Goal: Contribute content: Add original content to the website for others to see

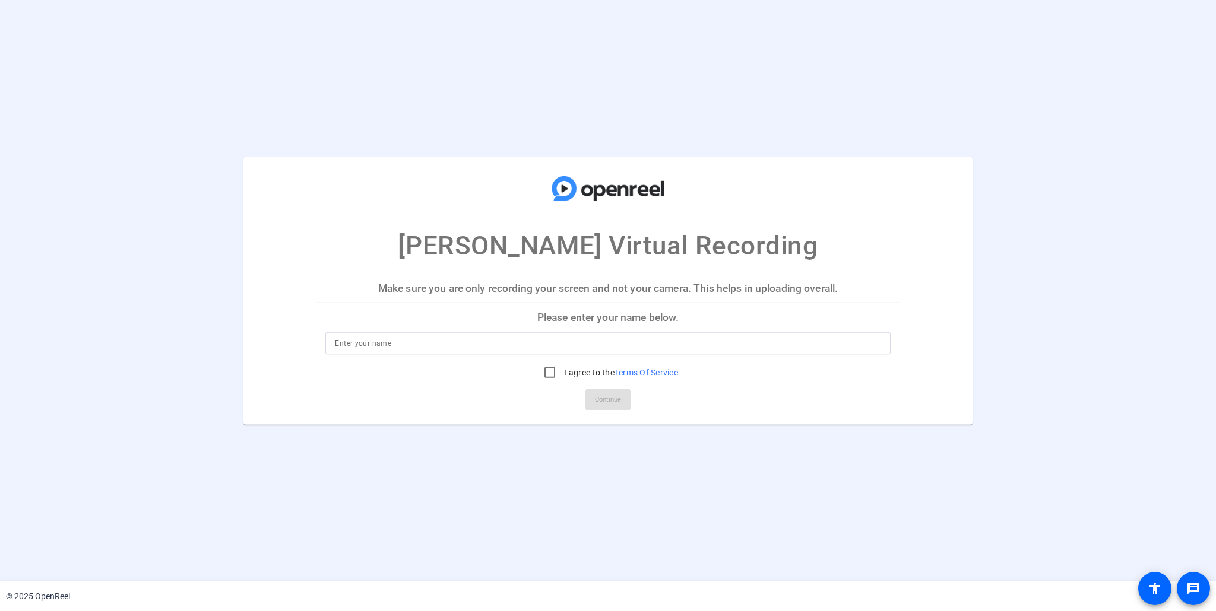
click at [626, 343] on input at bounding box center [608, 343] width 546 height 14
type input "[PERSON_NAME]"
click at [553, 373] on input "I agree to the Terms Of Service" at bounding box center [550, 372] width 24 height 24
checkbox input "true"
click at [617, 398] on span "Continue" at bounding box center [608, 400] width 26 height 18
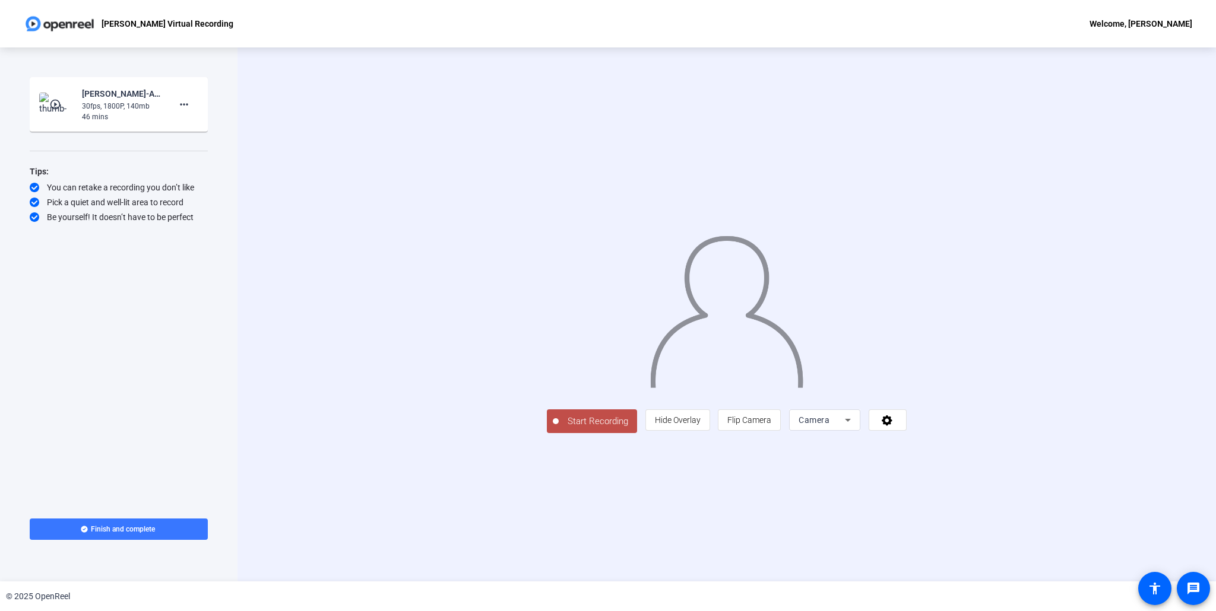
click at [906, 398] on div at bounding box center [727, 297] width 360 height 202
click at [771, 425] on span "Flip Camera" at bounding box center [749, 420] width 44 height 9
click at [559, 429] on span "Start Recording" at bounding box center [598, 422] width 78 height 14
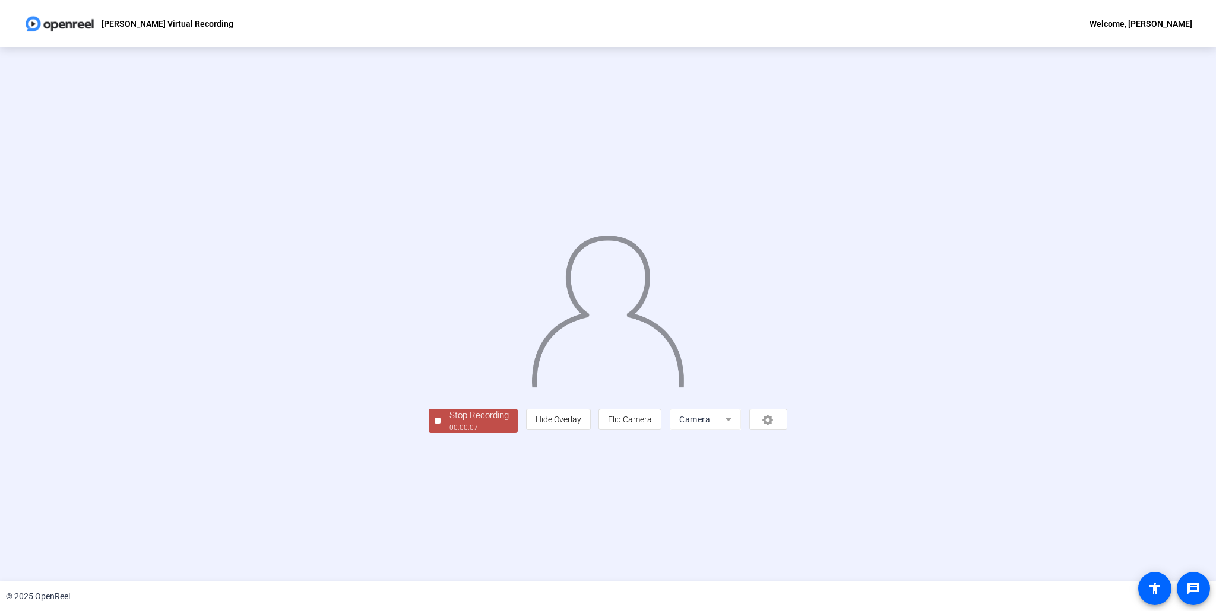
click at [449, 423] on div "Stop Recording" at bounding box center [478, 416] width 59 height 14
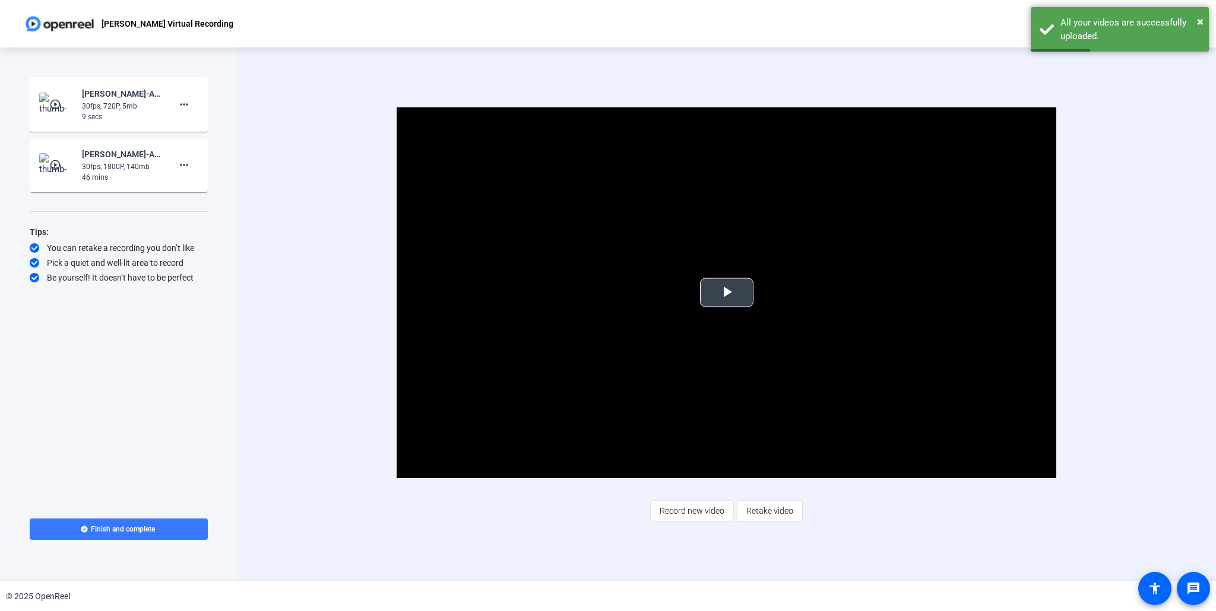
click at [727, 293] on span "Video Player" at bounding box center [727, 293] width 0 height 0
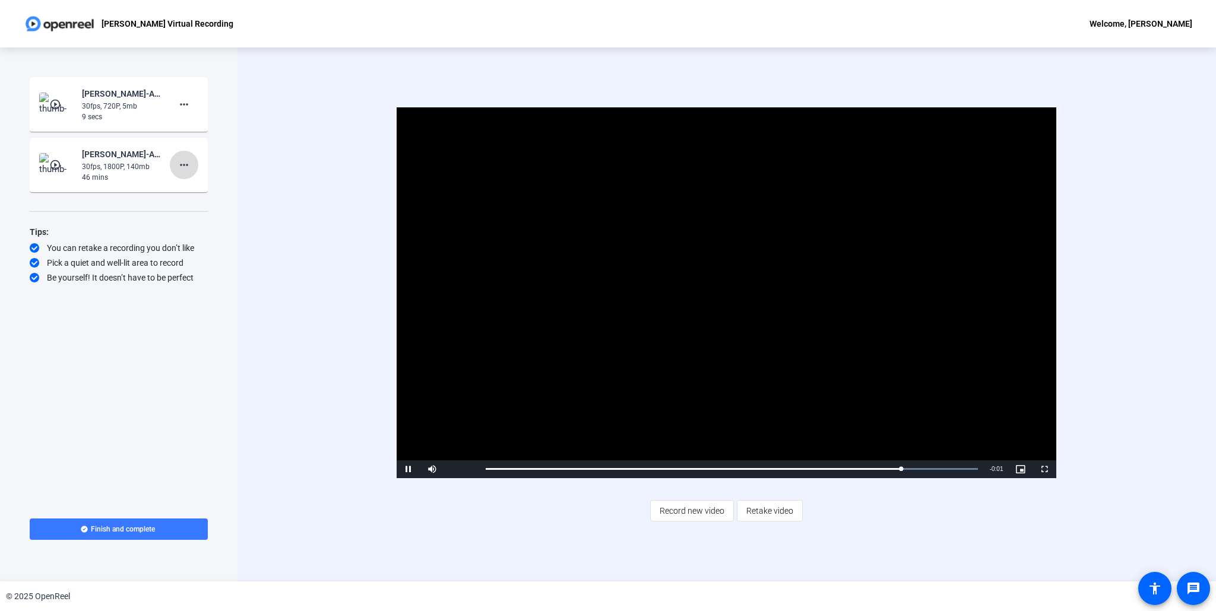
click at [186, 164] on mat-icon "more_horiz" at bounding box center [184, 165] width 14 height 14
click at [188, 189] on span "Delete clip" at bounding box center [202, 190] width 47 height 14
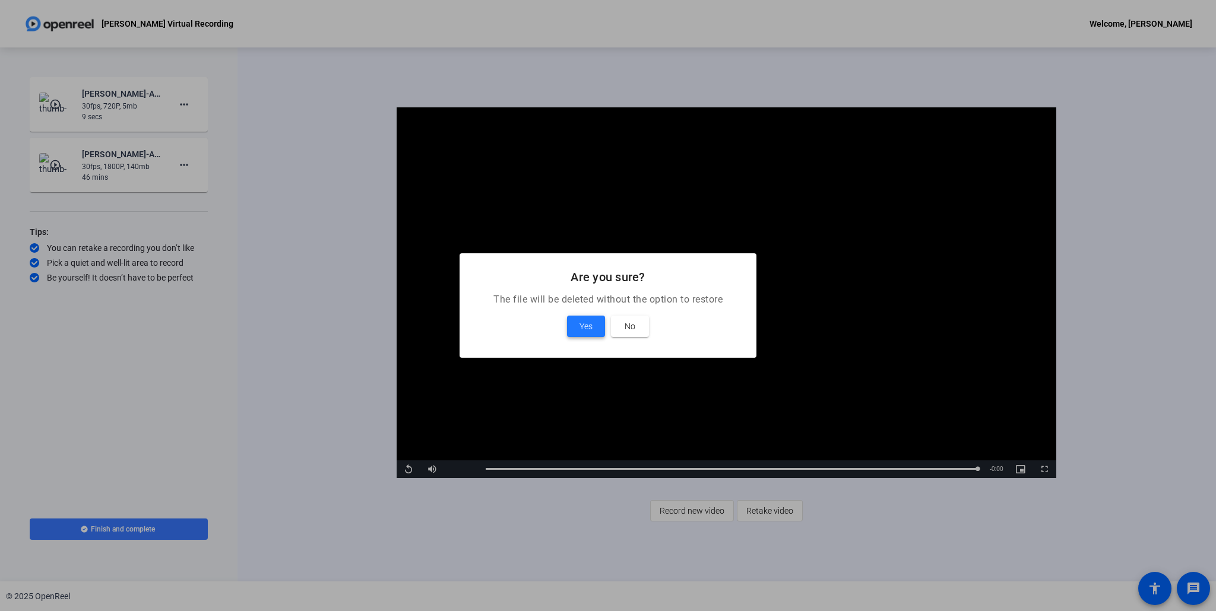
click at [588, 321] on span "Yes" at bounding box center [585, 326] width 13 height 14
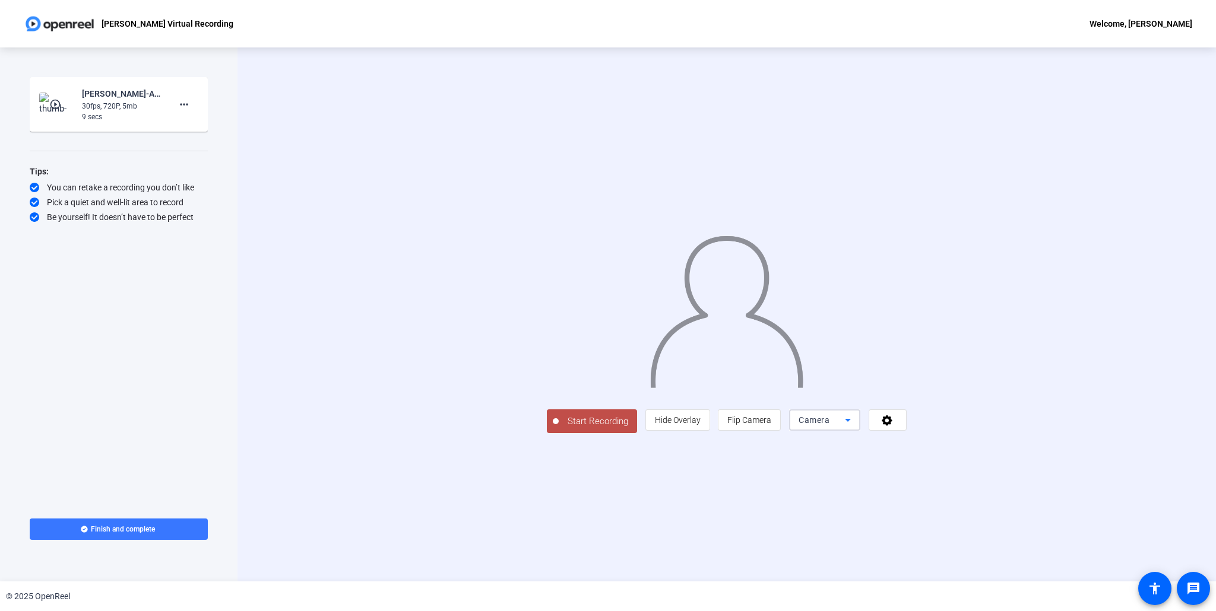
click at [855, 427] on icon at bounding box center [848, 420] width 14 height 14
click at [982, 551] on mat-option "Screen" at bounding box center [974, 551] width 71 height 24
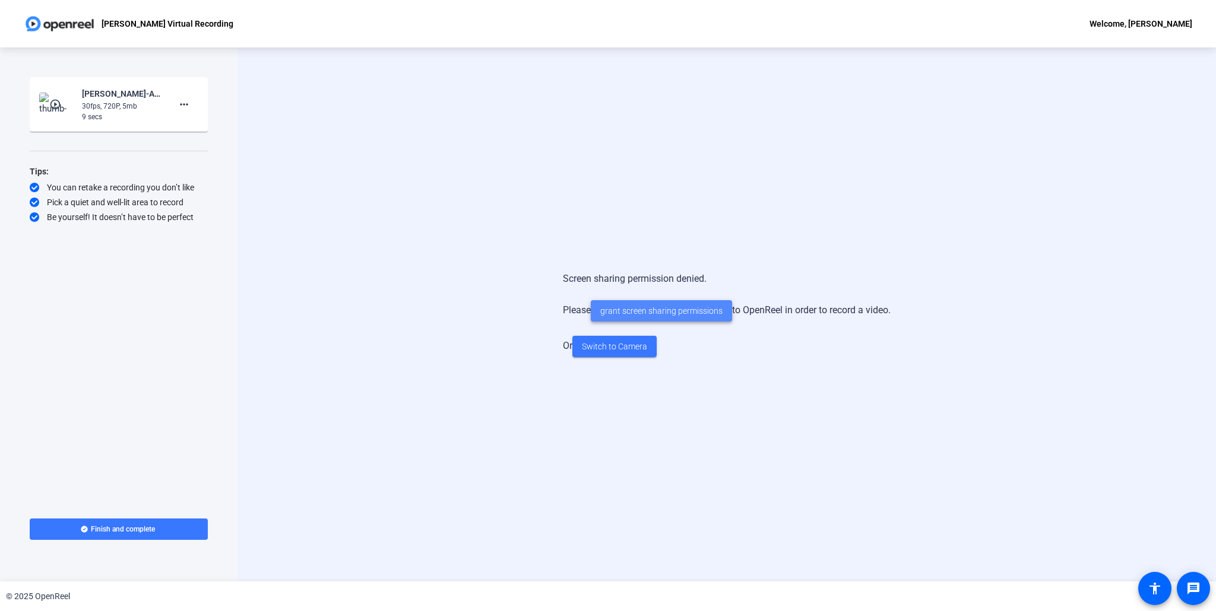
click at [665, 308] on span "grant screen sharing permissions" at bounding box center [661, 311] width 122 height 12
click at [676, 110] on div "Screen sharing permission denied. Please grant screen sharing permissions to Op…" at bounding box center [726, 314] width 978 height 534
click at [624, 343] on span "Switch to Camera" at bounding box center [614, 347] width 65 height 12
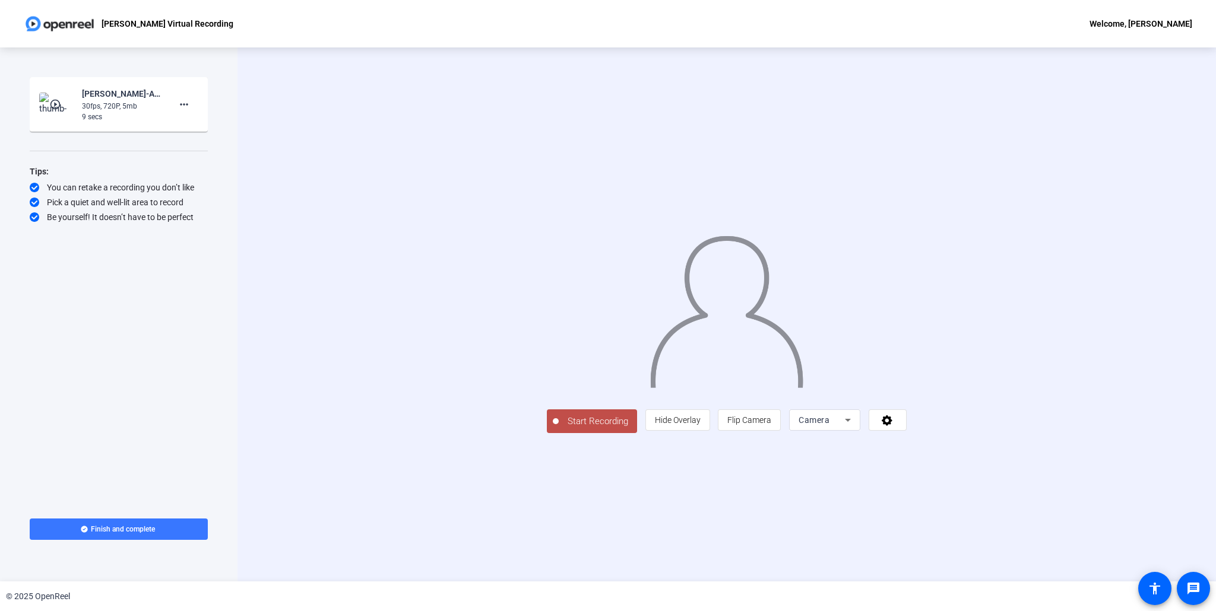
click at [559, 429] on span "Start Recording" at bounding box center [598, 422] width 78 height 14
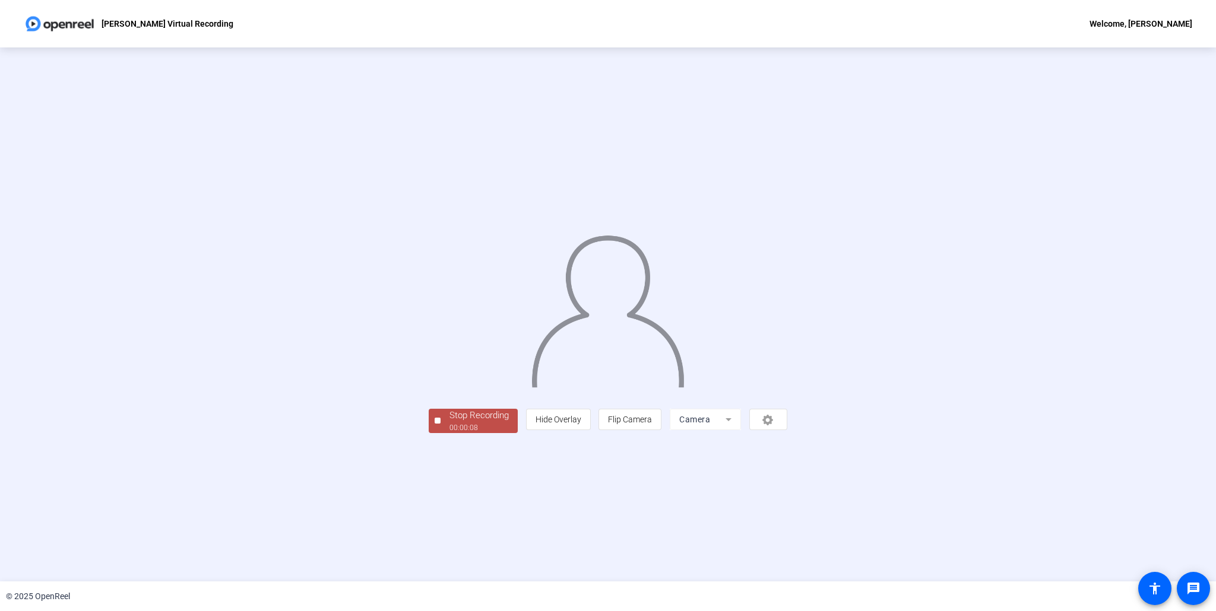
click at [449, 423] on div "Stop Recording" at bounding box center [478, 416] width 59 height 14
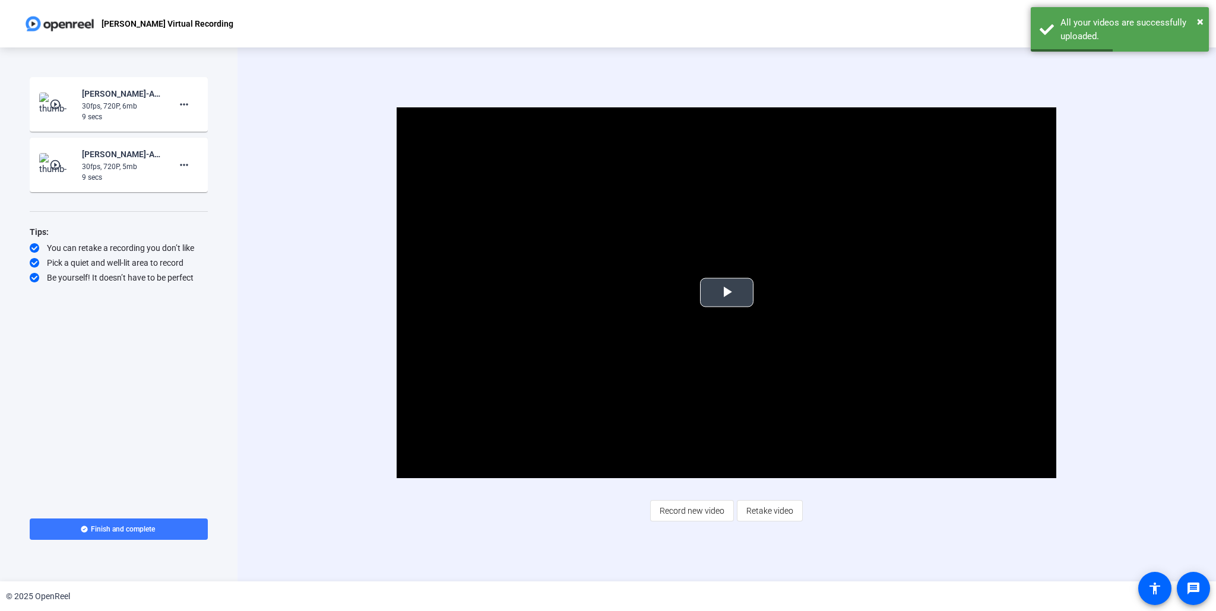
click at [727, 293] on span "Video Player" at bounding box center [727, 293] width 0 height 0
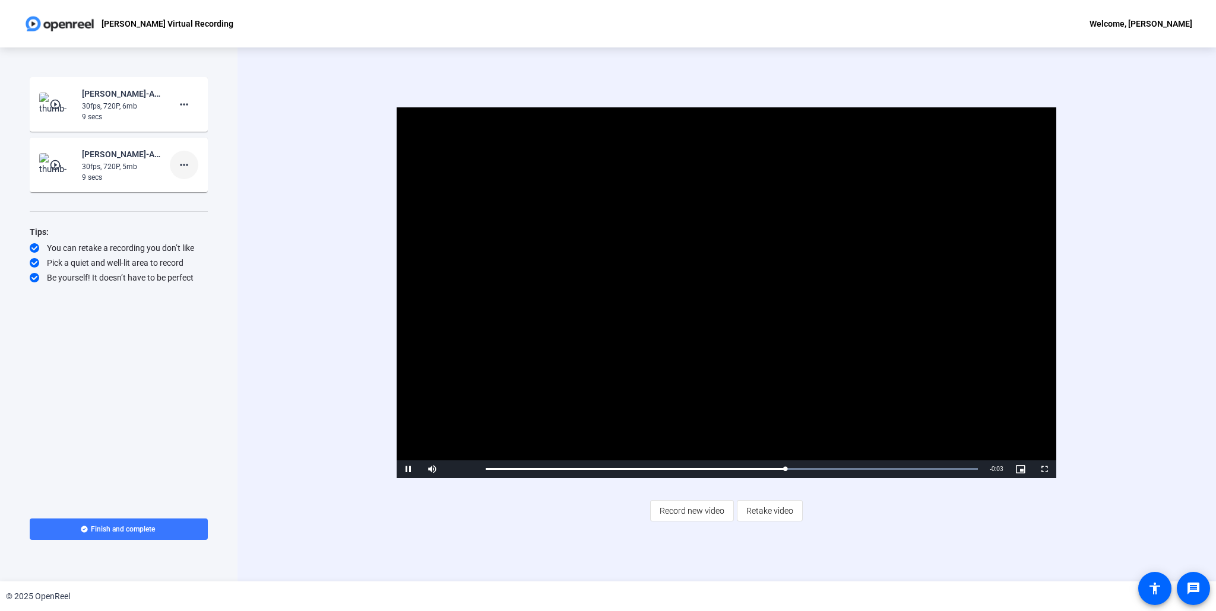
click at [184, 164] on mat-icon "more_horiz" at bounding box center [184, 165] width 14 height 14
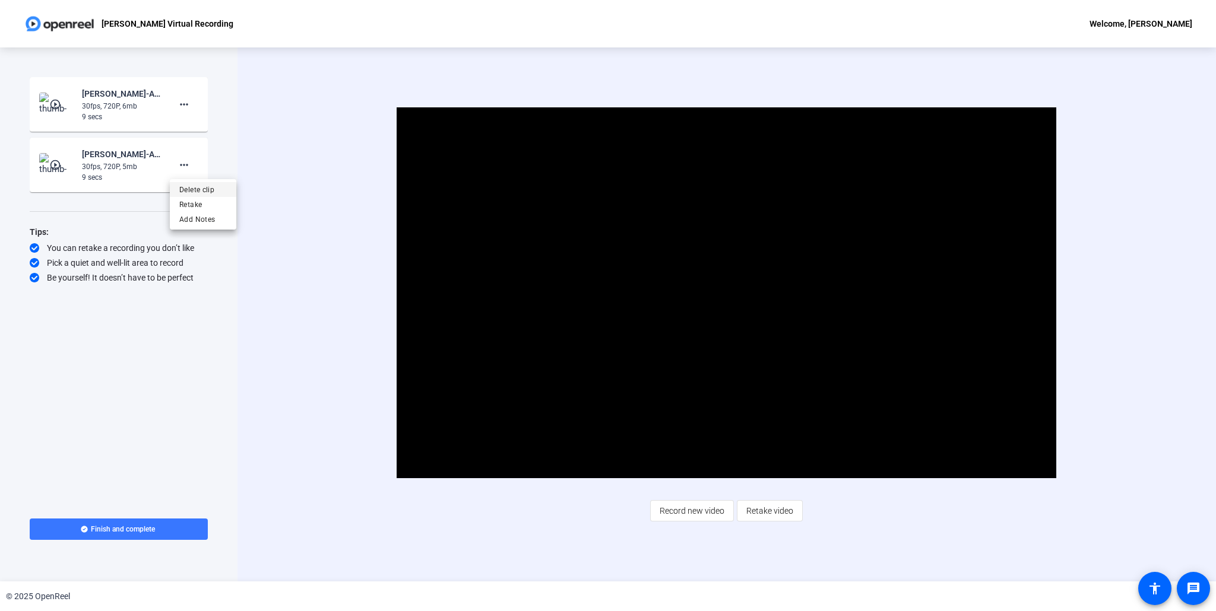
click at [205, 189] on span "Delete clip" at bounding box center [202, 190] width 47 height 14
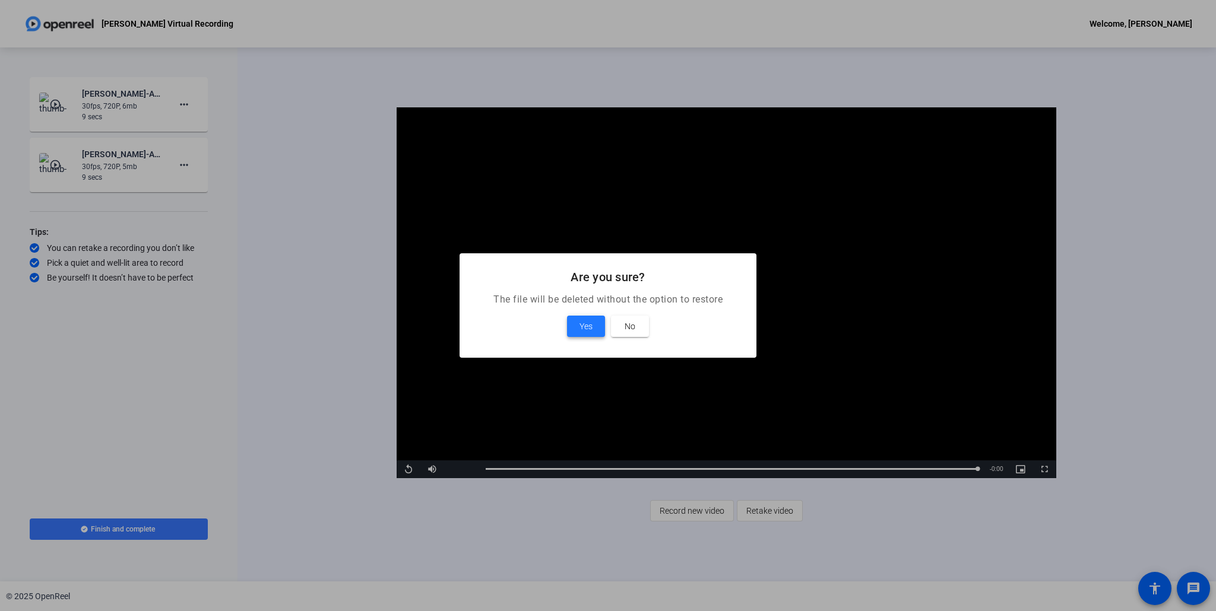
click at [578, 324] on span at bounding box center [586, 326] width 38 height 28
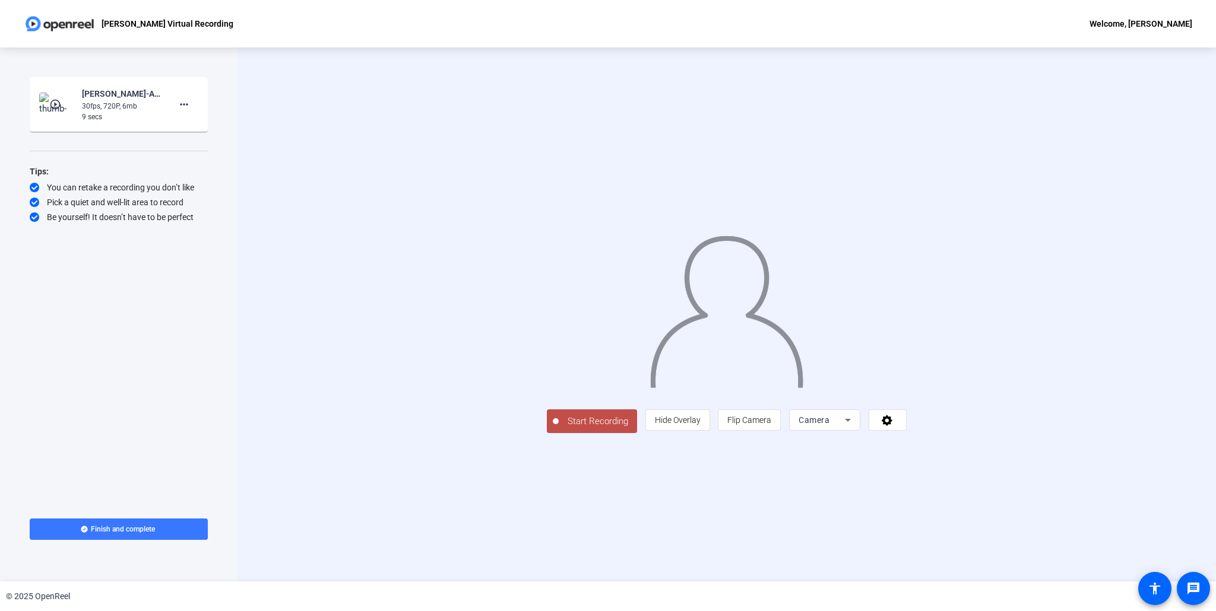
click at [559, 429] on span "Start Recording" at bounding box center [598, 422] width 78 height 14
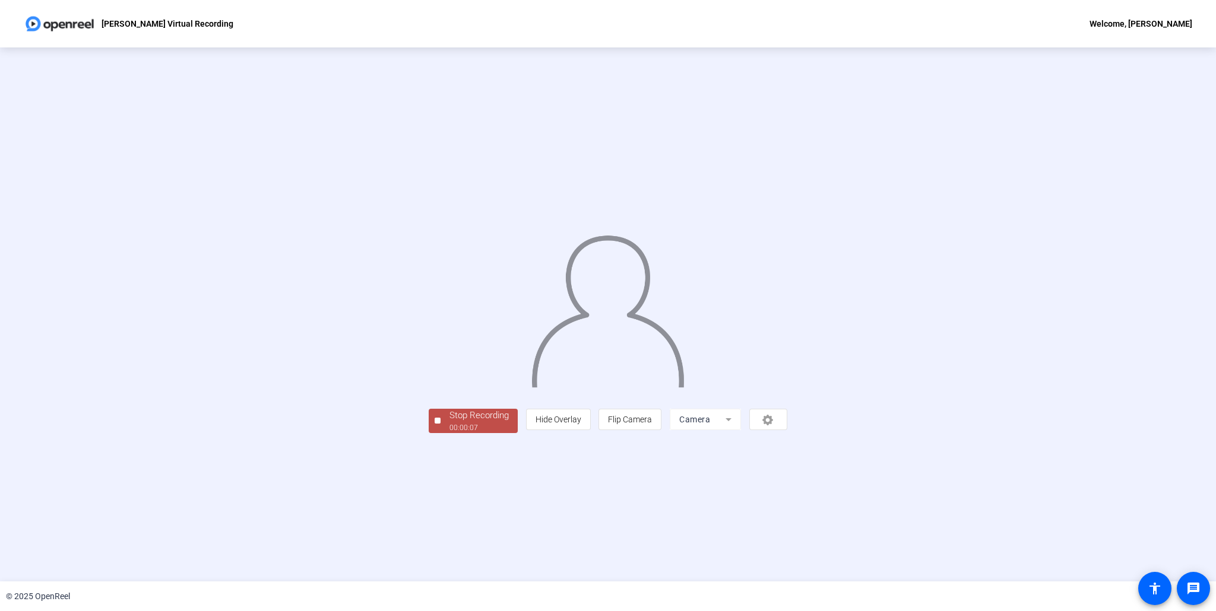
click at [449, 423] on div "Stop Recording" at bounding box center [478, 416] width 59 height 14
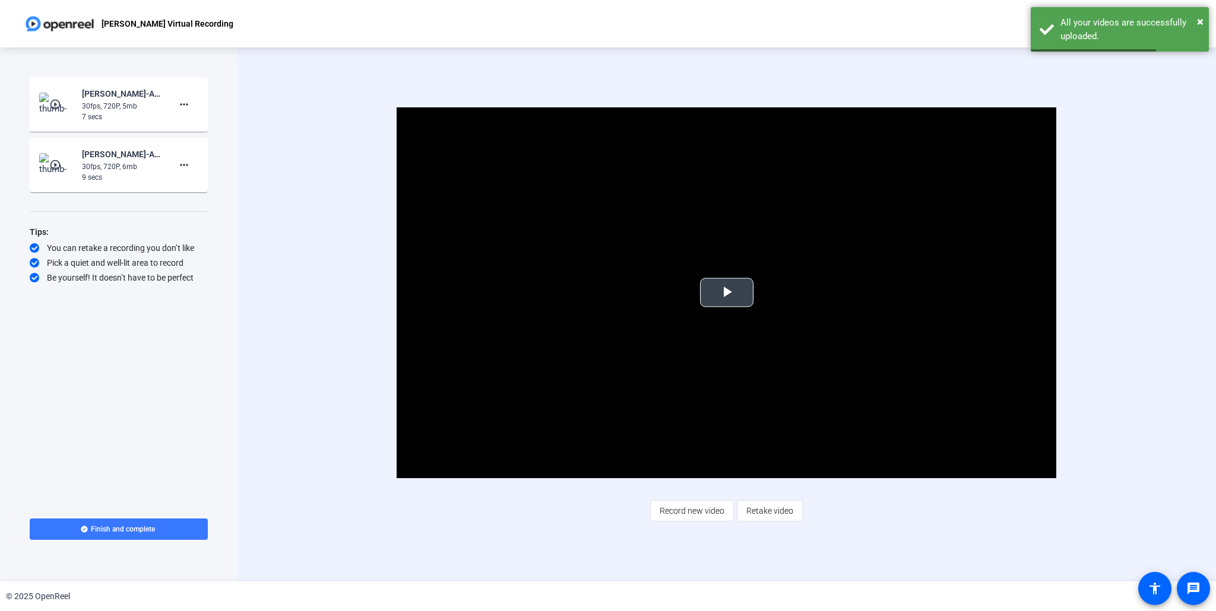
click at [727, 293] on span "Video Player" at bounding box center [727, 293] width 0 height 0
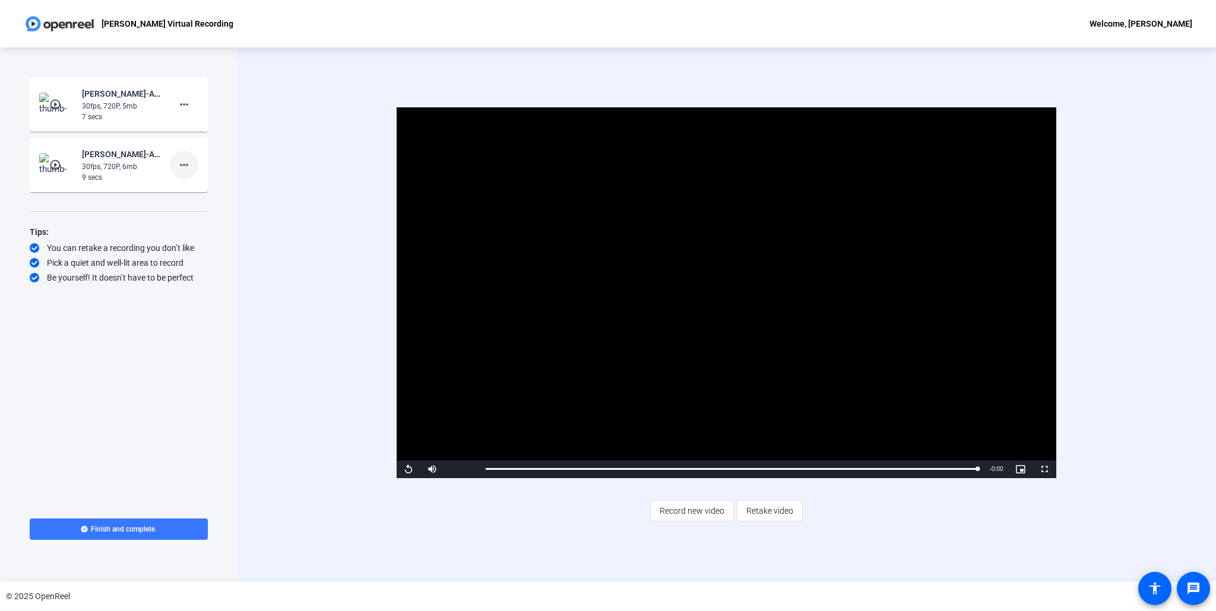
click at [183, 164] on mat-icon "more_horiz" at bounding box center [184, 165] width 14 height 14
click at [192, 185] on span "Delete clip" at bounding box center [202, 190] width 47 height 14
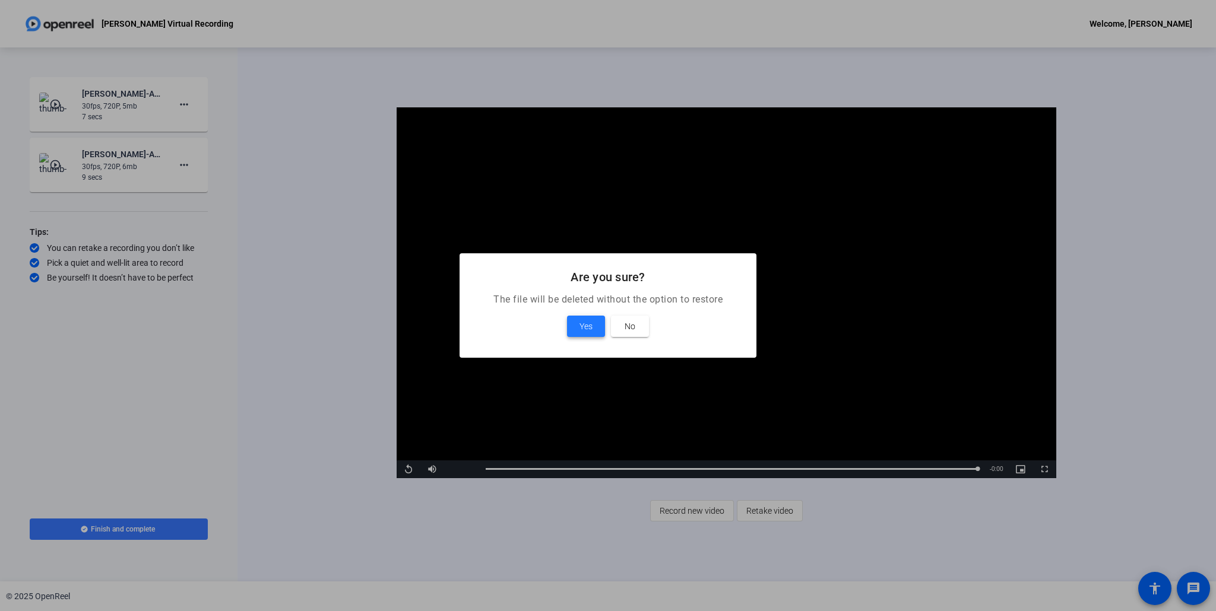
click at [587, 325] on span "Yes" at bounding box center [585, 326] width 13 height 14
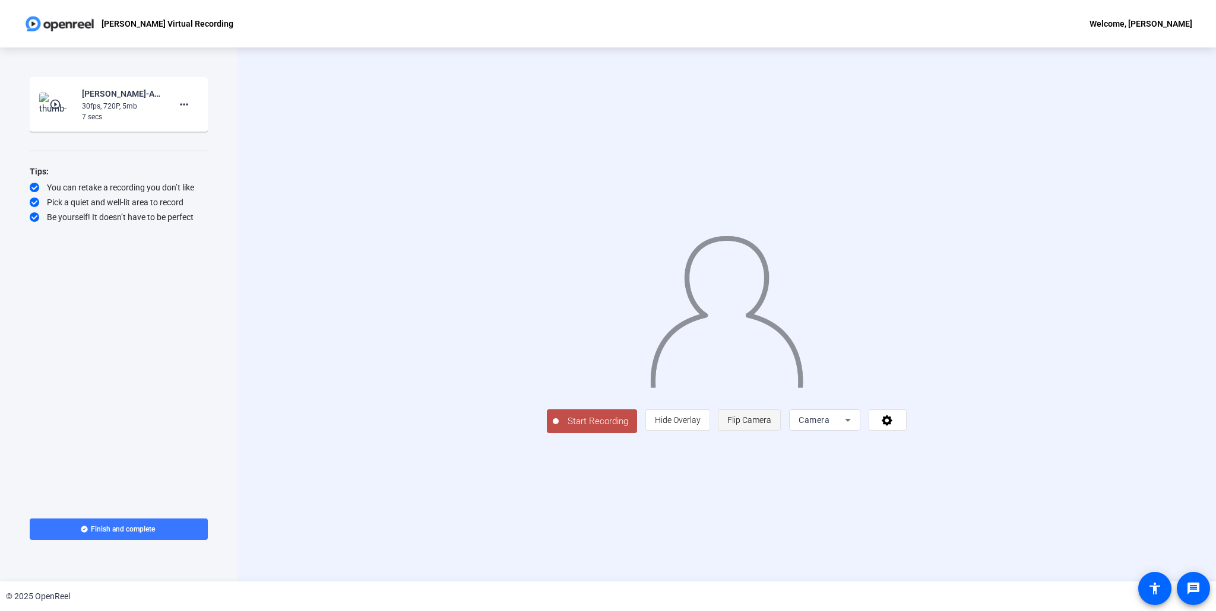
click at [771, 425] on span "Flip Camera" at bounding box center [749, 420] width 44 height 9
click at [855, 427] on icon at bounding box center [848, 420] width 14 height 14
